Goal: Task Accomplishment & Management: Manage account settings

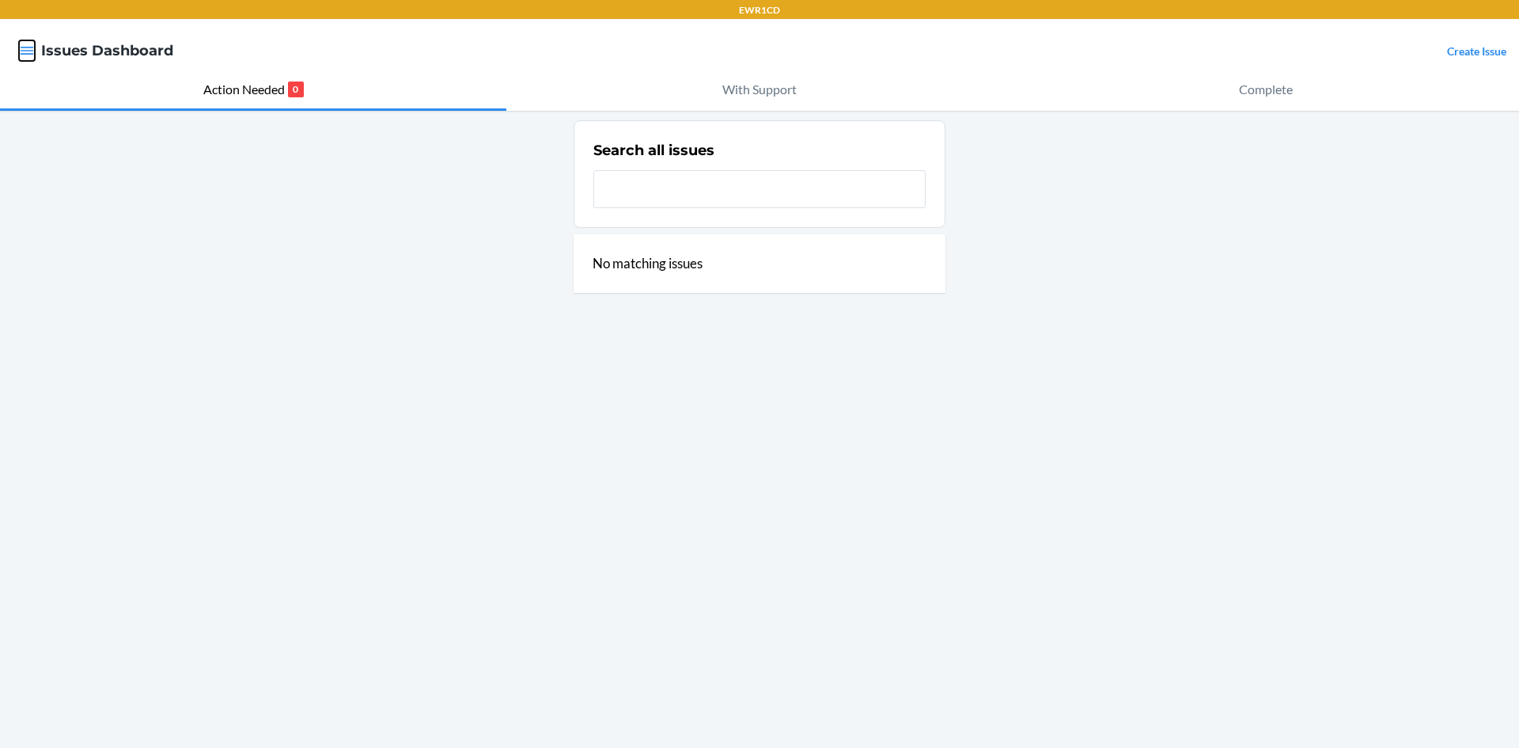
click at [32, 51] on icon "button" at bounding box center [27, 51] width 13 height 8
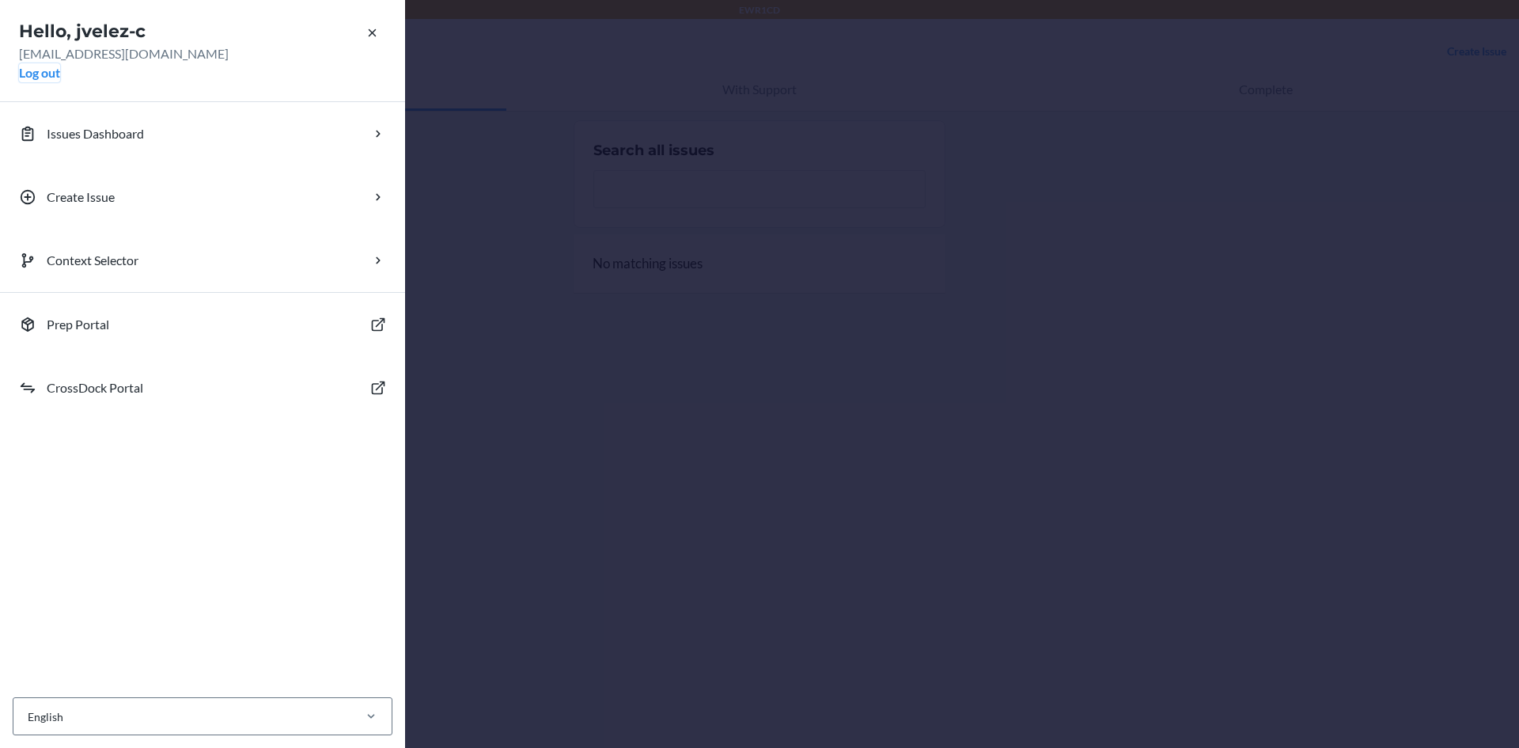
click at [55, 72] on button "Log out" at bounding box center [39, 72] width 41 height 19
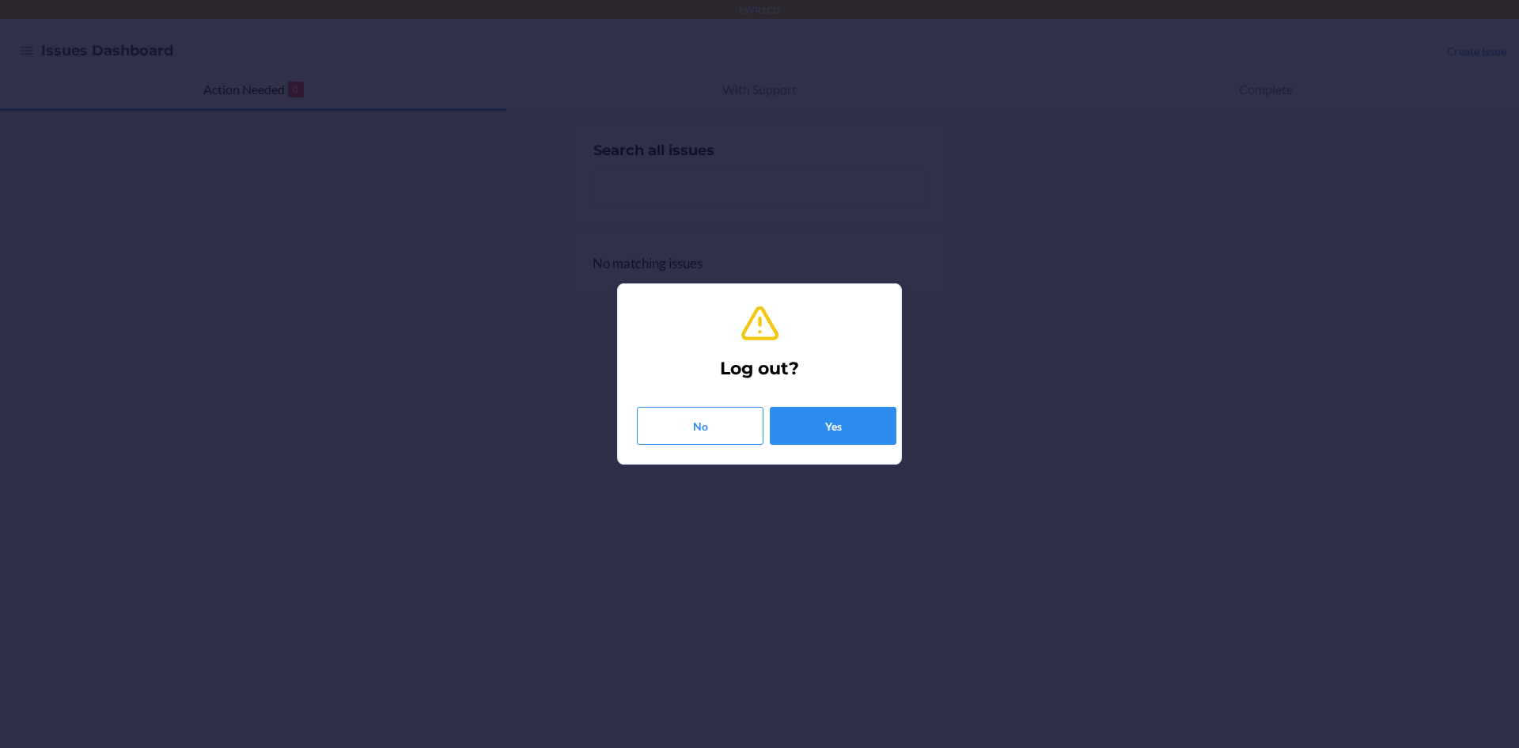
drag, startPoint x: 815, startPoint y: 380, endPoint x: 815, endPoint y: 395, distance: 15.0
click at [815, 389] on div "Log out? No Yes" at bounding box center [759, 374] width 245 height 154
click at [825, 430] on button "Yes" at bounding box center [833, 426] width 127 height 38
